Goal: Navigation & Orientation: Find specific page/section

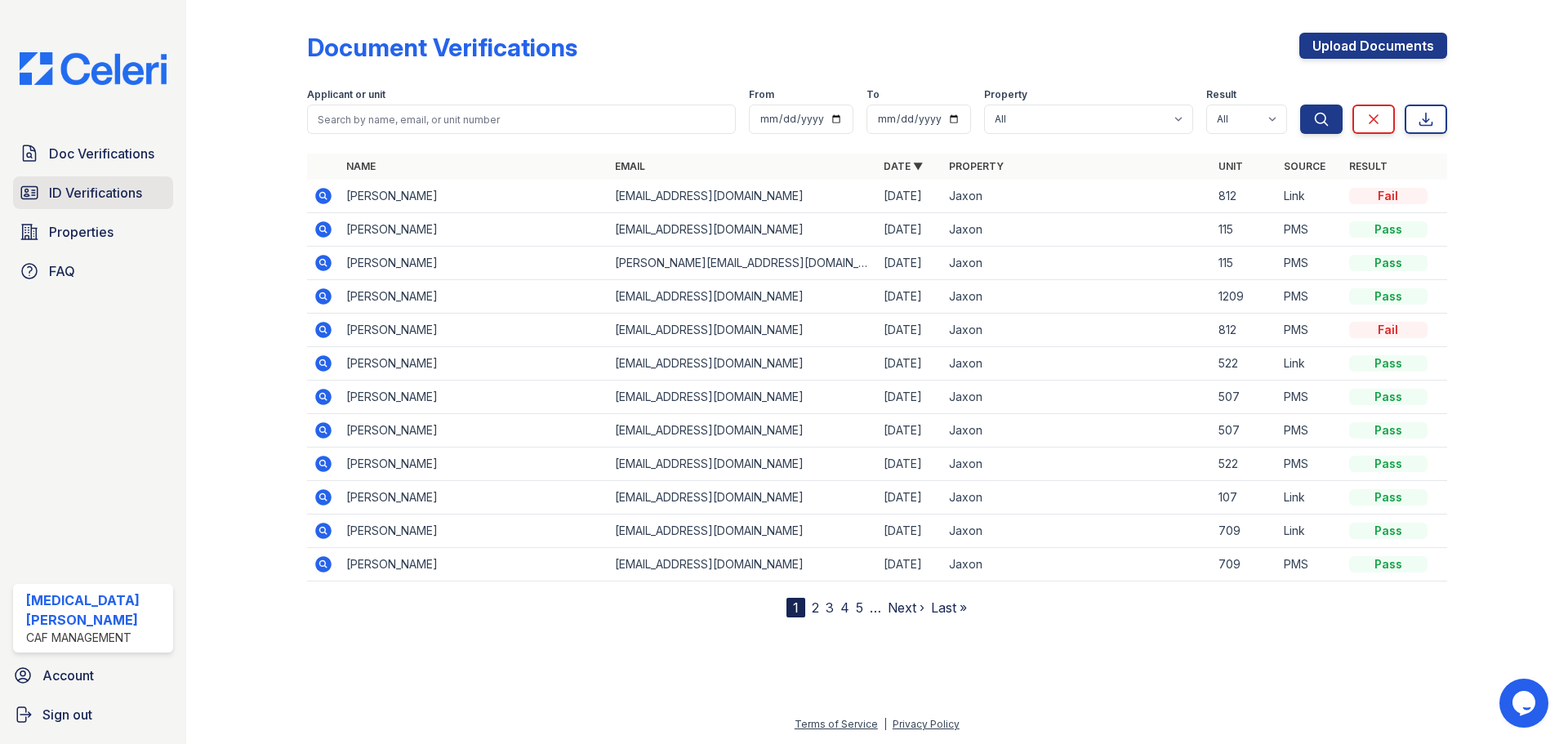
click at [114, 192] on span "ID Verifications" at bounding box center [95, 192] width 93 height 19
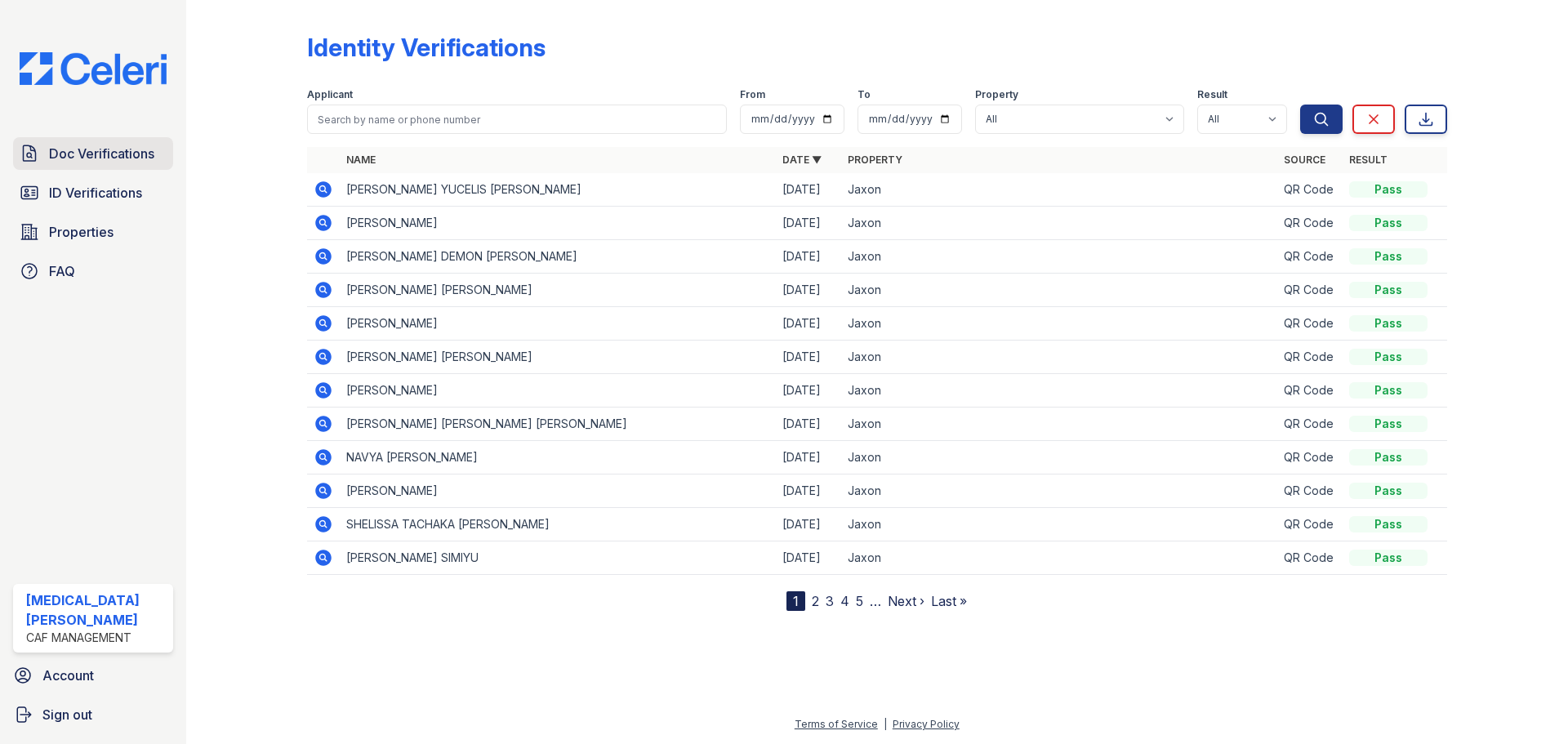
click at [61, 163] on span "Doc Verifications" at bounding box center [102, 153] width 106 height 19
